Goal: Task Accomplishment & Management: Use online tool/utility

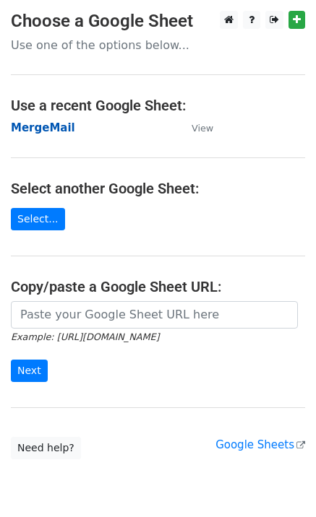
click at [46, 126] on strong "MergeMail" at bounding box center [43, 127] width 64 height 13
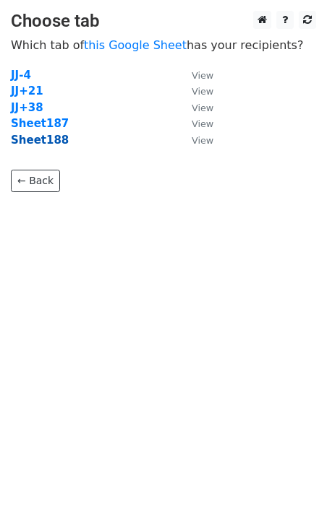
click at [51, 143] on strong "Sheet188" at bounding box center [40, 140] width 58 height 13
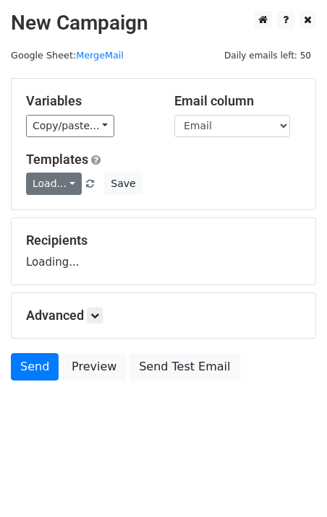
click at [63, 189] on link "Load..." at bounding box center [54, 184] width 56 height 22
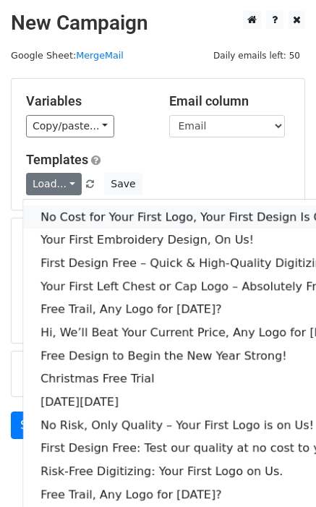
click at [77, 207] on link "No Cost for Your First Logo, Your First Design Is On Us!" at bounding box center [197, 216] width 349 height 23
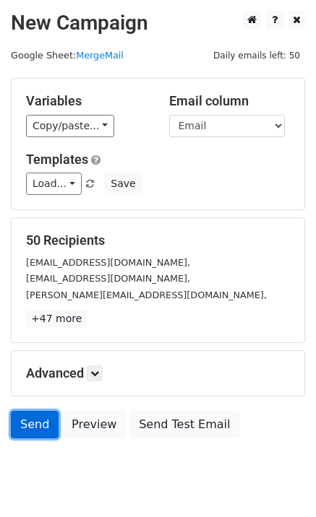
click at [32, 419] on link "Send" at bounding box center [35, 424] width 48 height 27
